Goal: Information Seeking & Learning: Understand process/instructions

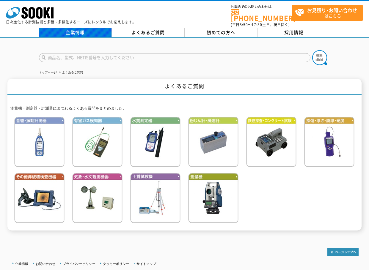
click at [78, 30] on link "企業情報" at bounding box center [75, 32] width 73 height 9
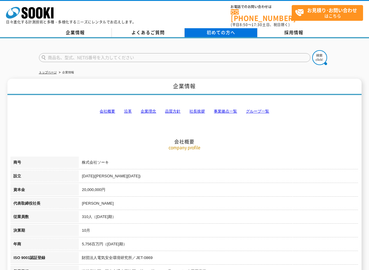
click at [222, 29] on span "初めての方へ" at bounding box center [221, 32] width 29 height 7
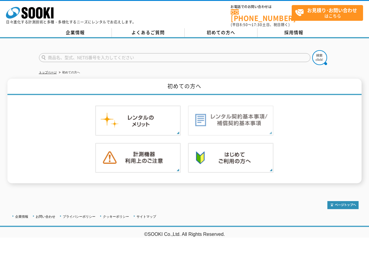
click at [238, 118] on img at bounding box center [231, 121] width 86 height 30
